Goal: Use online tool/utility: Utilize a website feature to perform a specific function

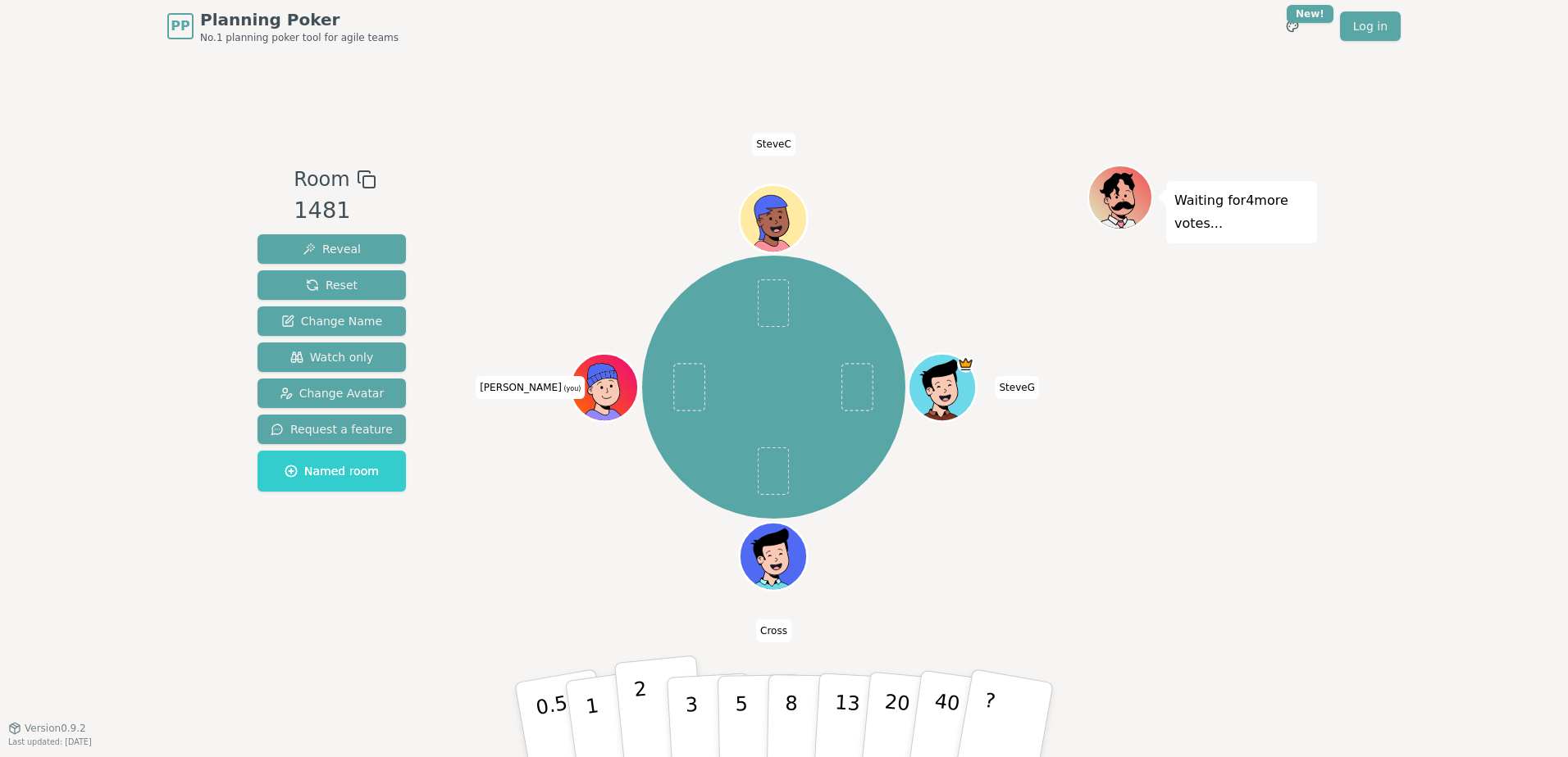
click at [649, 712] on button "2" at bounding box center [660, 721] width 93 height 131
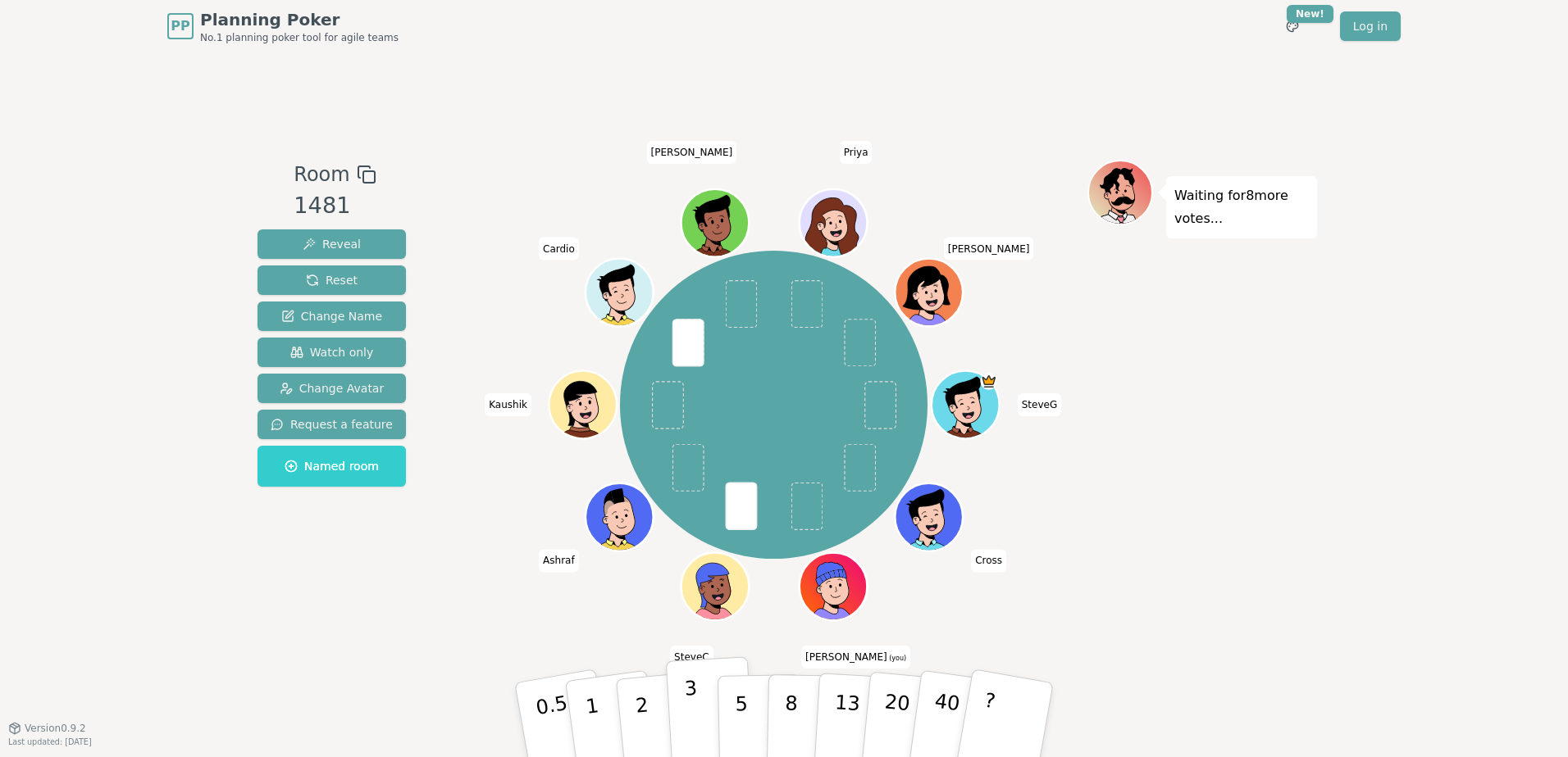
click at [676, 711] on button "3" at bounding box center [710, 721] width 89 height 128
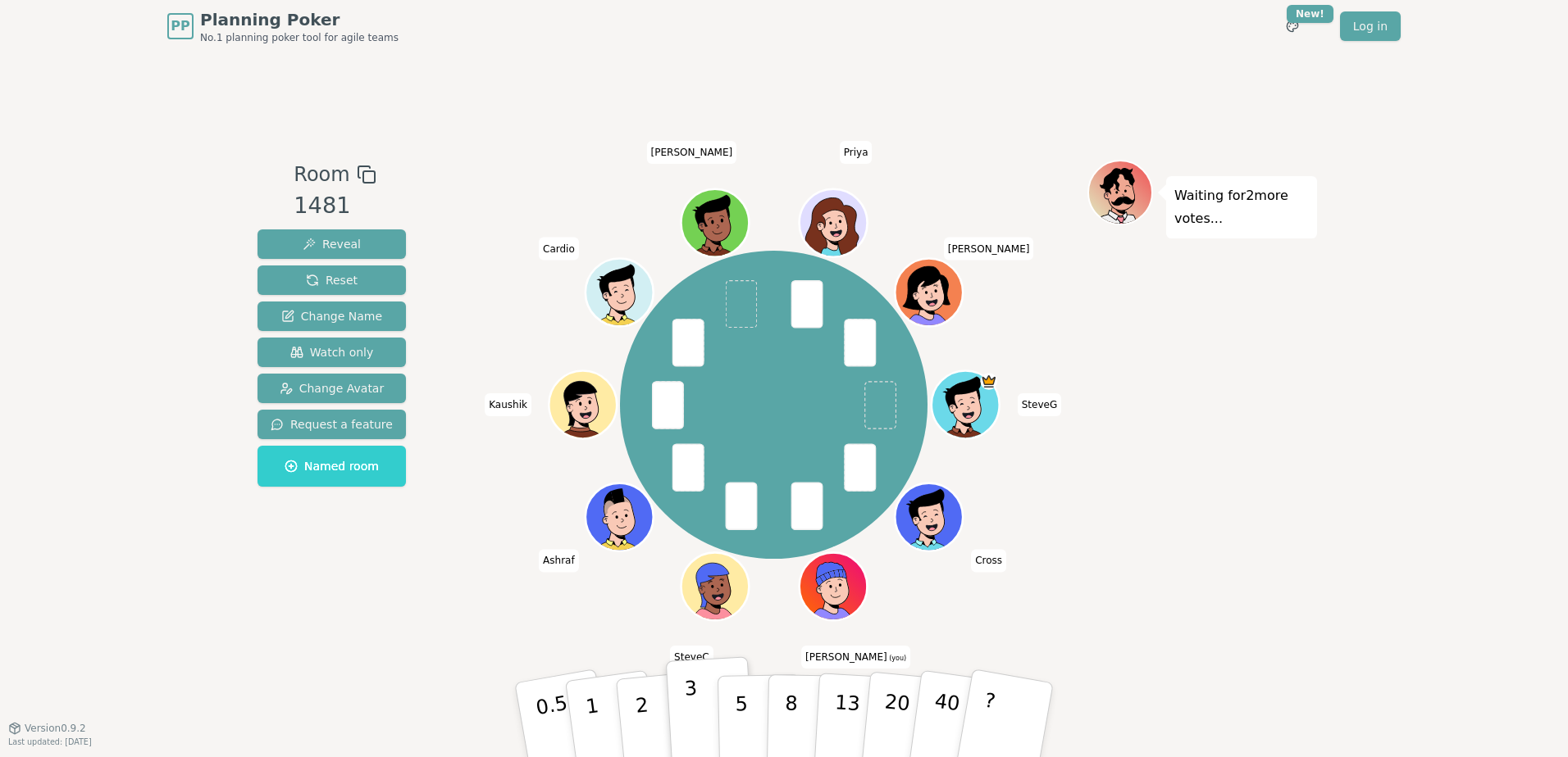
click at [702, 702] on button "3" at bounding box center [710, 721] width 89 height 128
click at [684, 716] on button "3" at bounding box center [710, 721] width 89 height 128
click at [695, 707] on p "3" at bounding box center [693, 722] width 18 height 89
click at [694, 692] on p "3" at bounding box center [693, 722] width 18 height 89
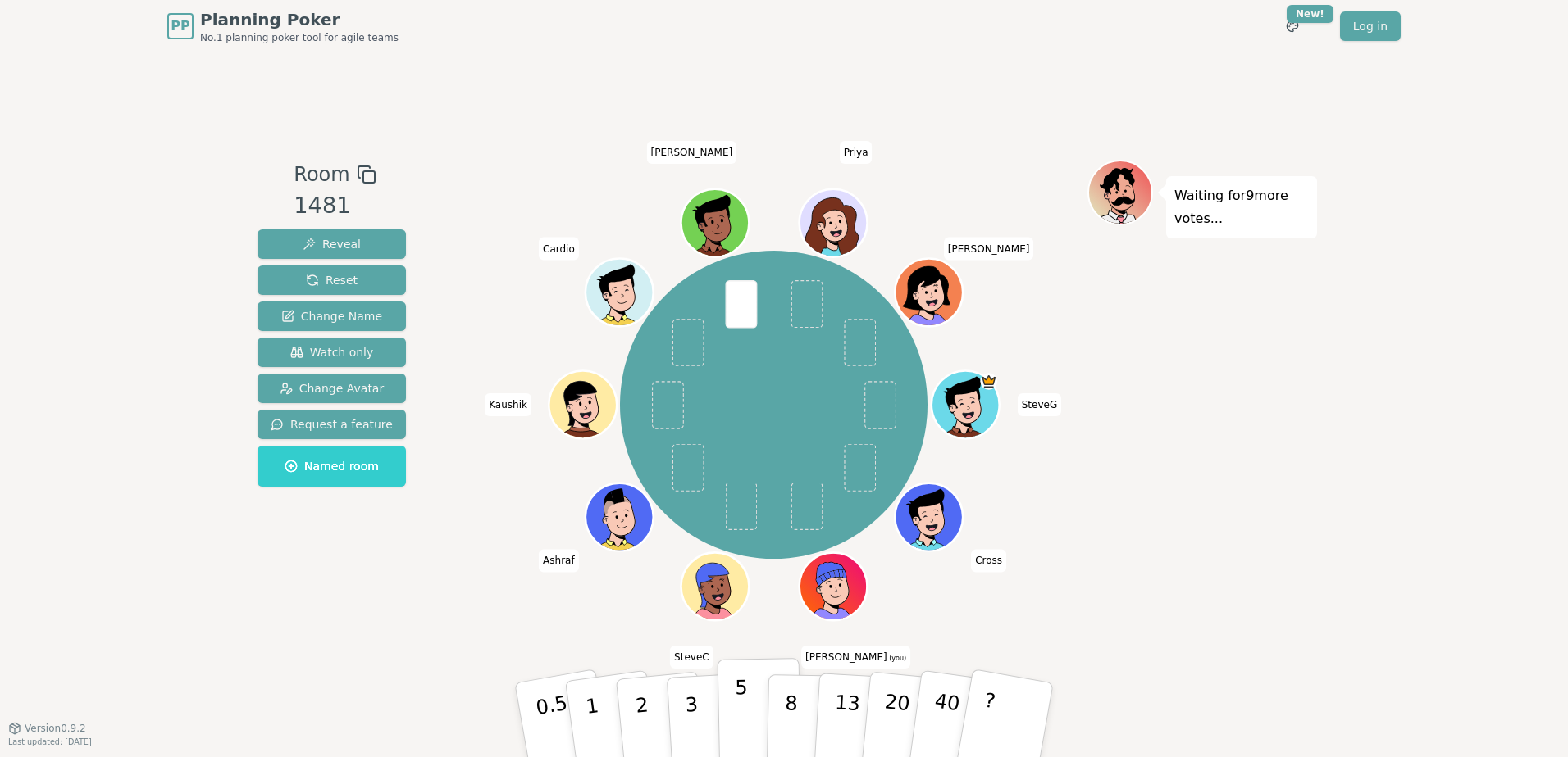
click at [757, 710] on button "5" at bounding box center [759, 720] width 84 height 125
click at [647, 715] on button "2" at bounding box center [660, 721] width 93 height 131
click at [149, 485] on div "PP Planning Poker No.1 planning poker tool for agile teams Toggle theme New! Lo…" at bounding box center [784, 378] width 1568 height 757
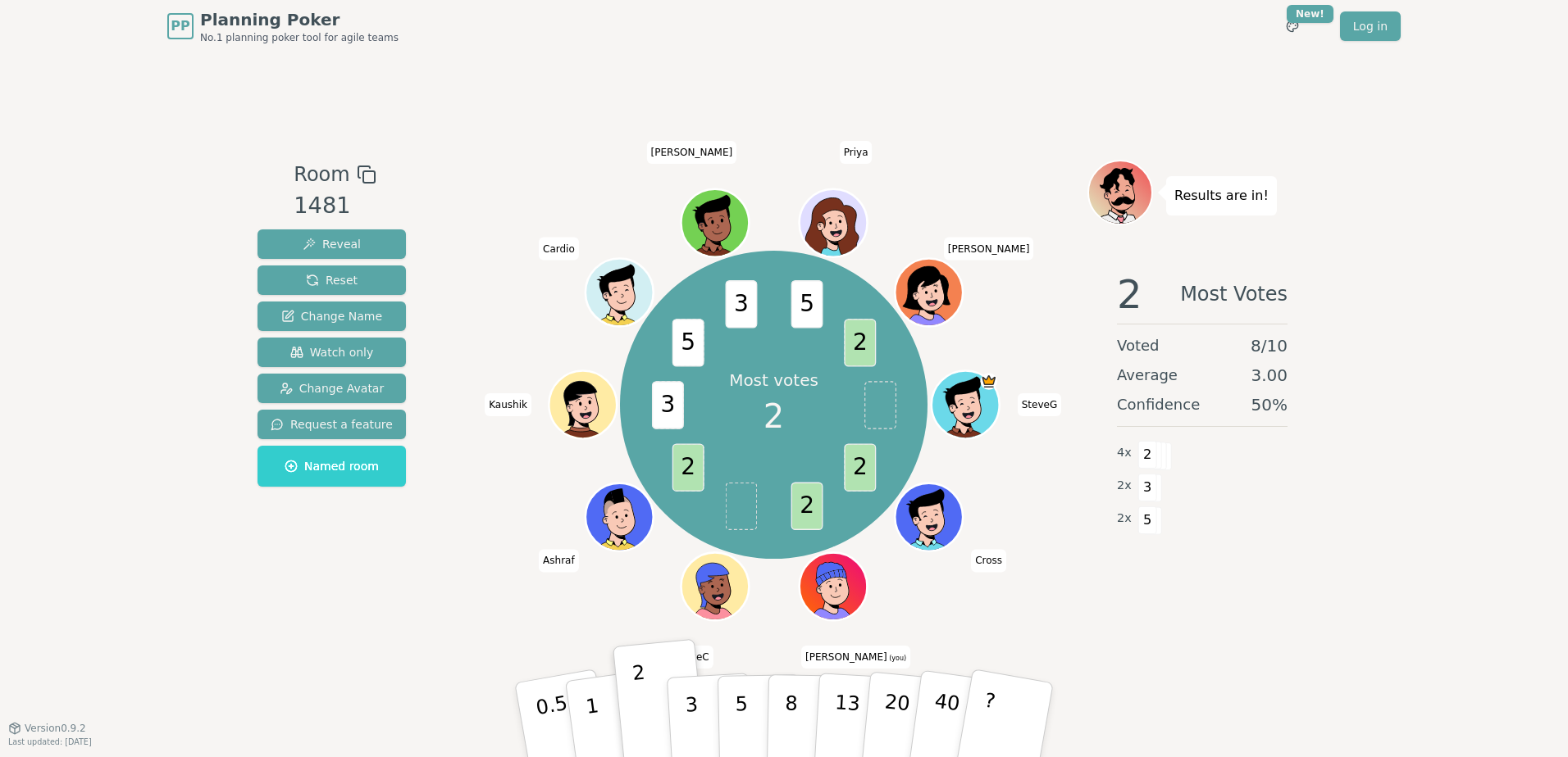
drag, startPoint x: 195, startPoint y: 186, endPoint x: 218, endPoint y: 676, distance: 490.5
click at [195, 186] on div "PP Planning Poker No.1 planning poker tool for agile teams Toggle theme New! Lo…" at bounding box center [784, 378] width 1568 height 757
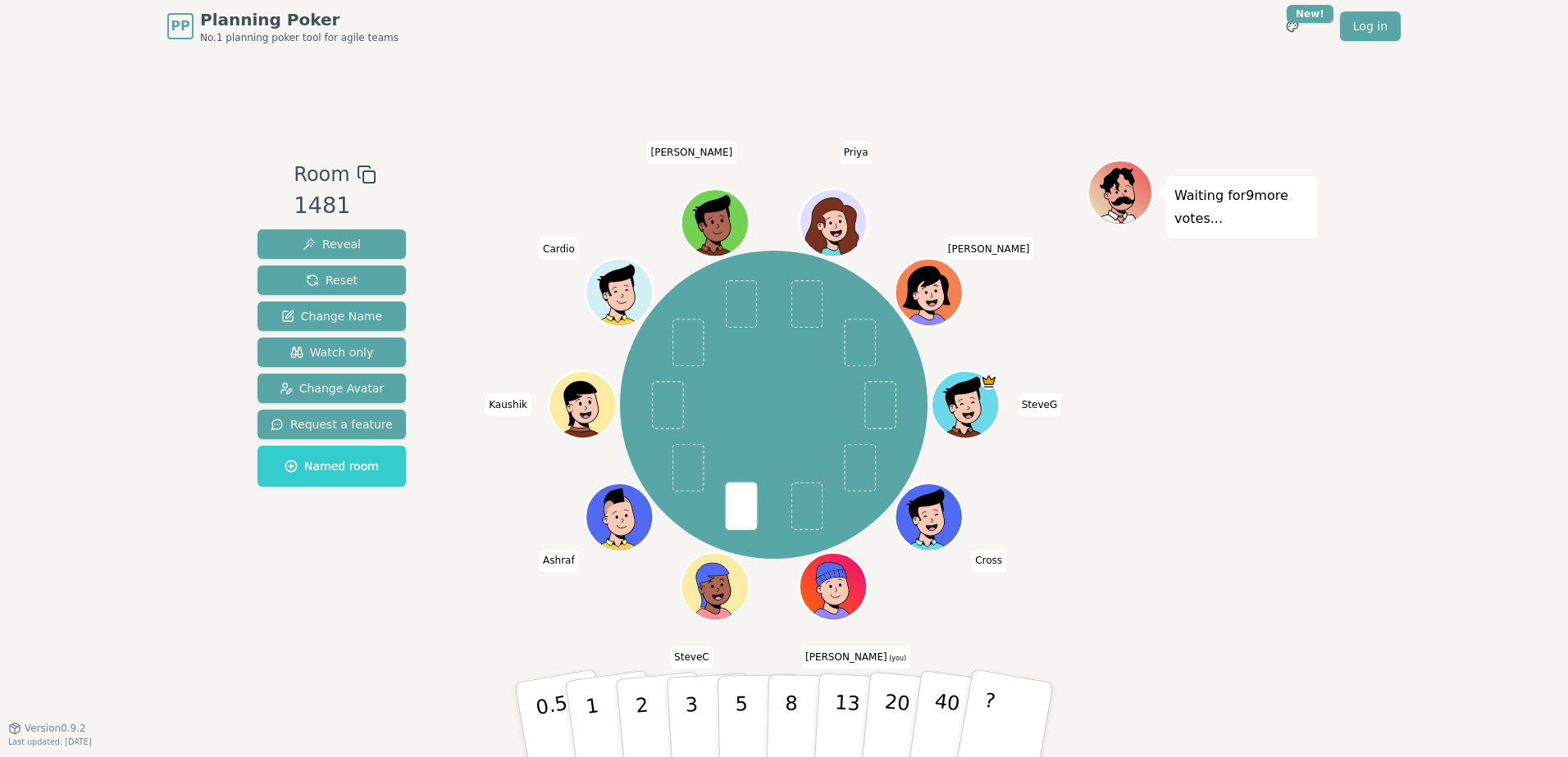
drag, startPoint x: 112, startPoint y: 422, endPoint x: 241, endPoint y: 478, distance: 140.6
click at [112, 422] on div "PP Planning Poker No.1 planning poker tool for agile teams Toggle theme New! Lo…" at bounding box center [784, 378] width 1568 height 757
click at [700, 717] on button "3" at bounding box center [710, 721] width 89 height 128
